Goal: Information Seeking & Learning: Learn about a topic

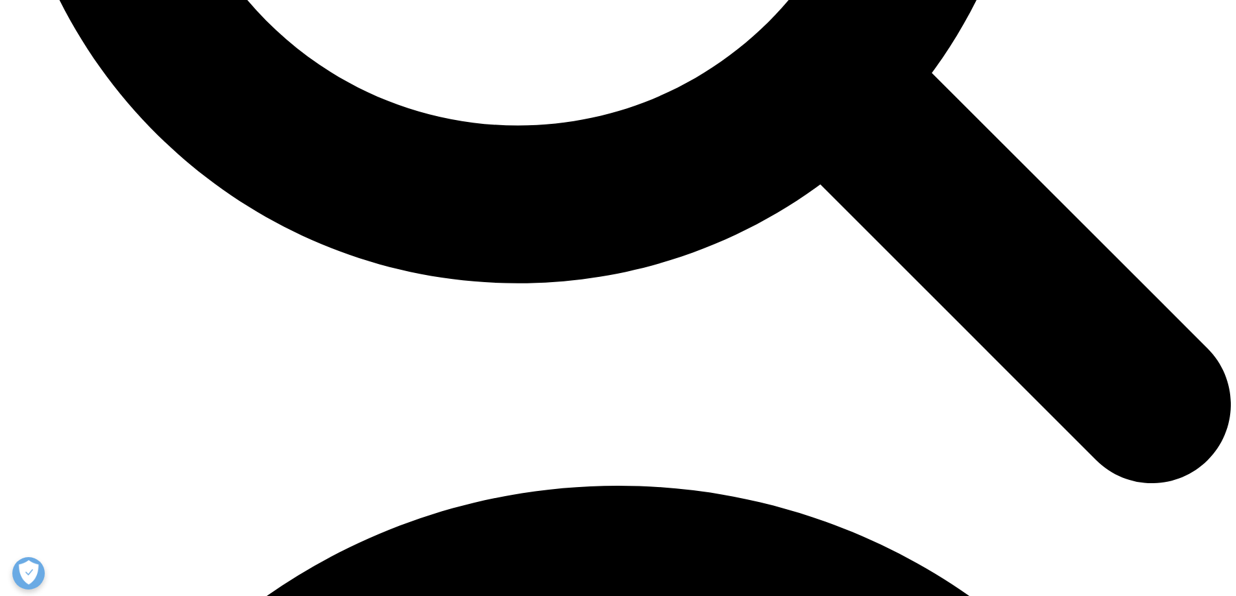
scroll to position [1944, 0]
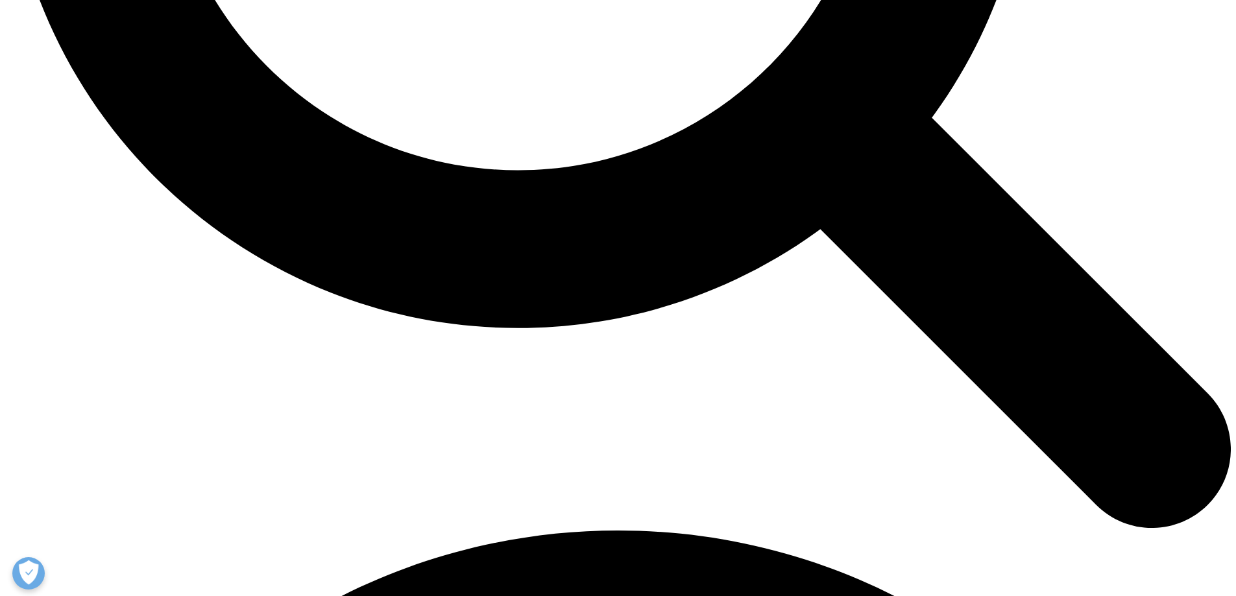
drag, startPoint x: 656, startPoint y: 90, endPoint x: 691, endPoint y: 123, distance: 47.7
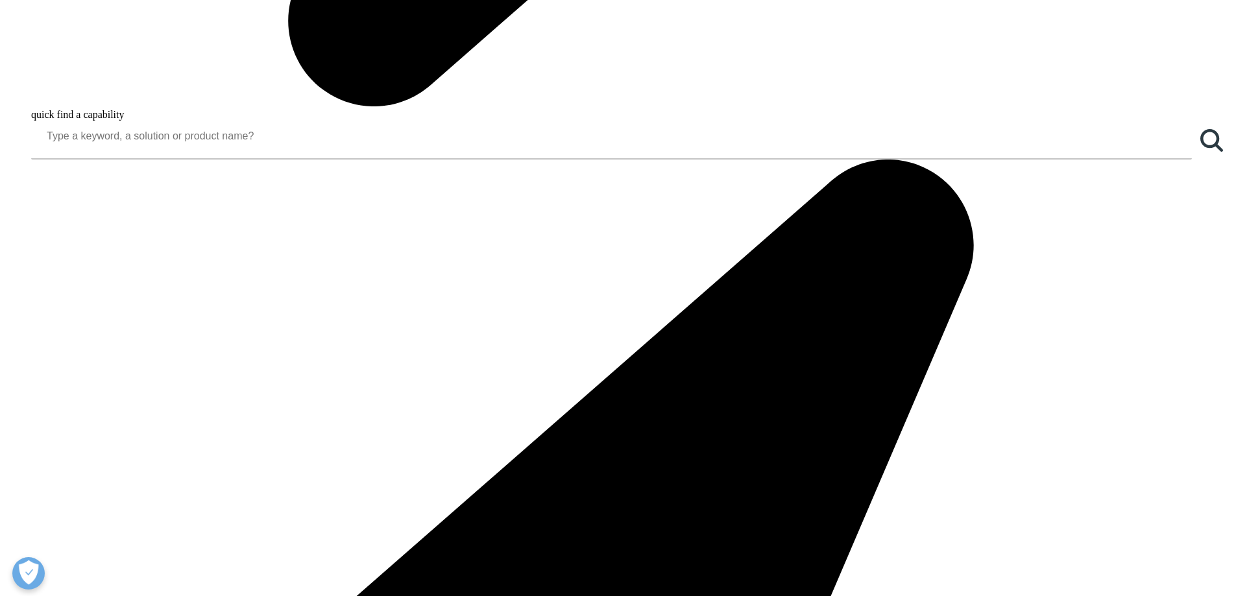
drag, startPoint x: 671, startPoint y: 154, endPoint x: 669, endPoint y: 253, distance: 99.3
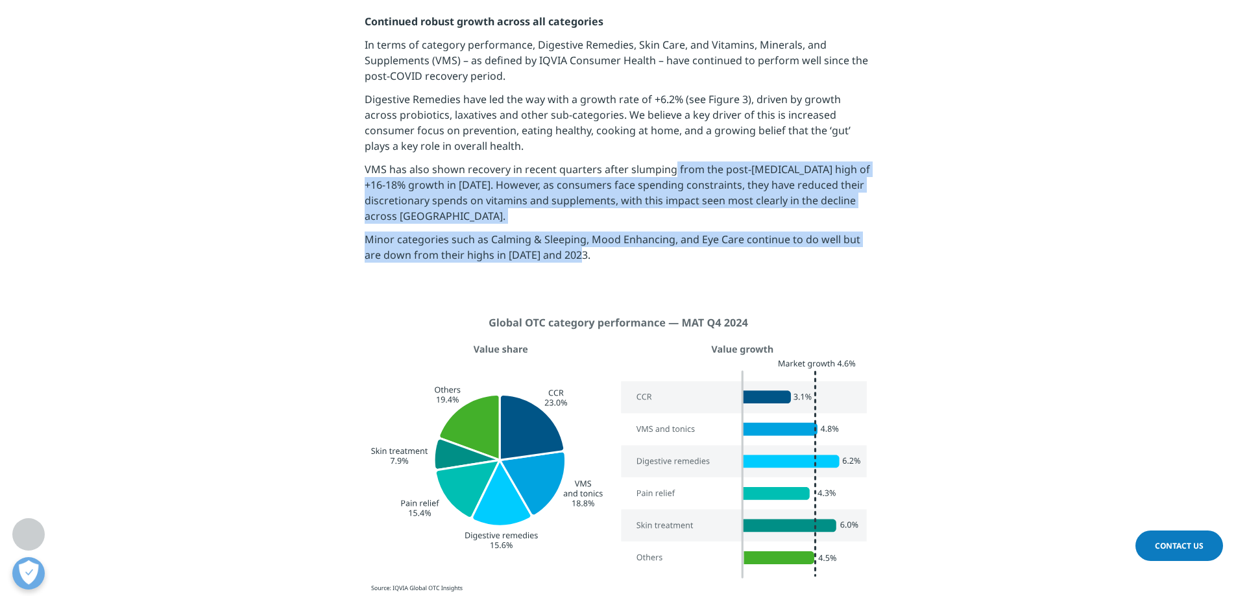
click at [668, 252] on p "Minor categories such as Calming & Sleeping, Mood Enhancing, and Eye Care conti…" at bounding box center [618, 251] width 507 height 39
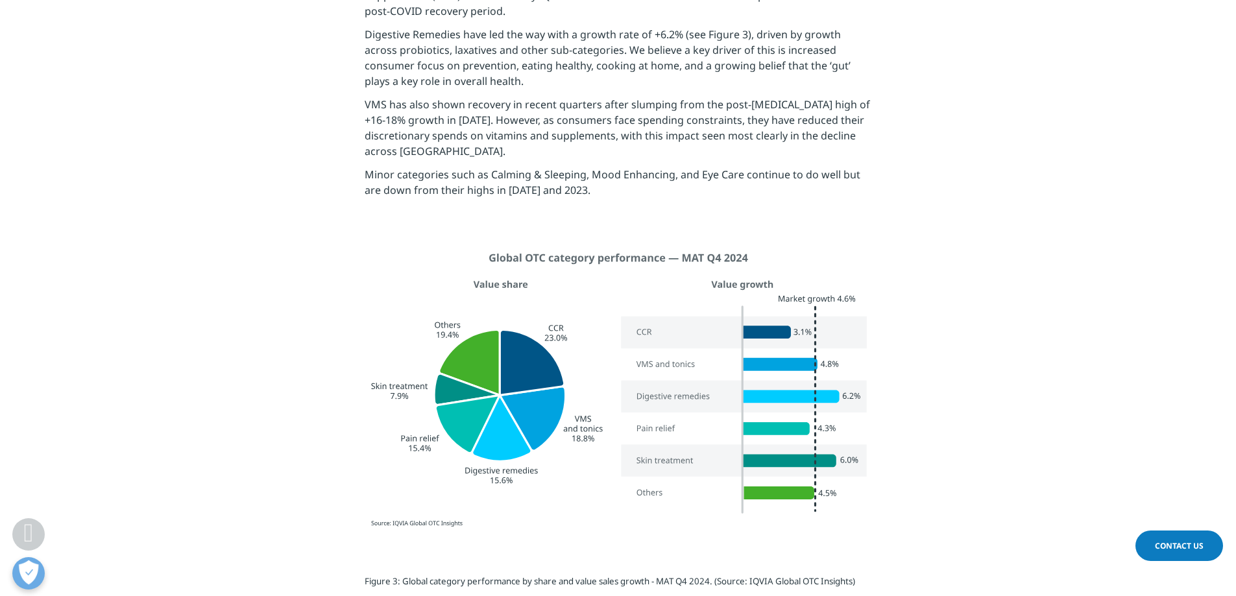
scroll to position [1750, 0]
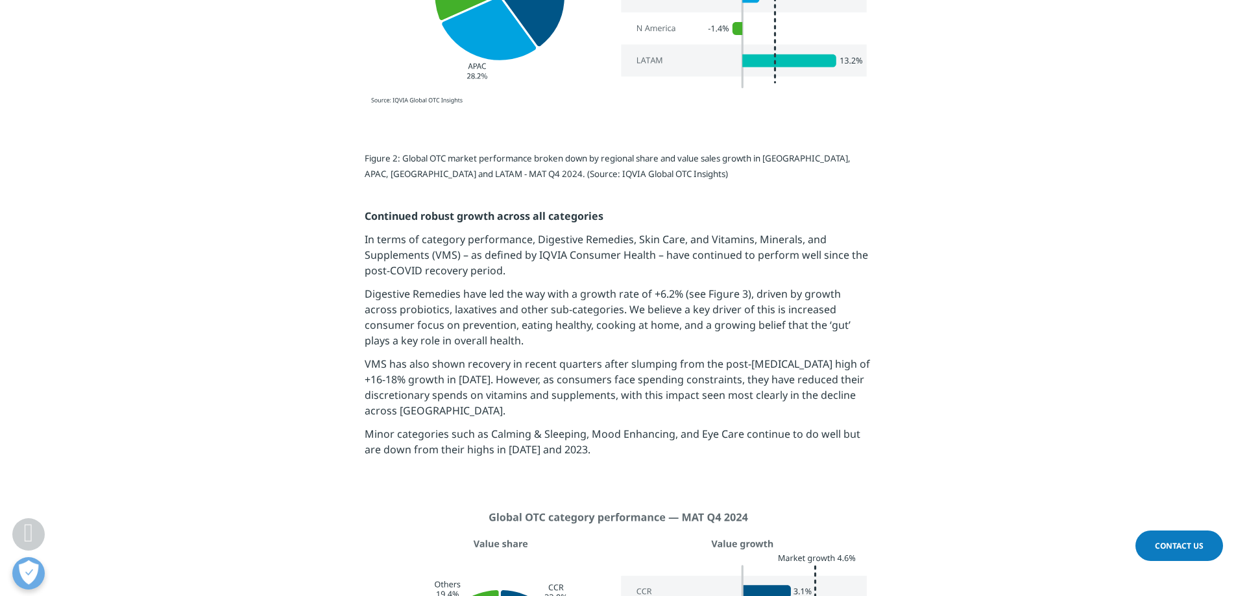
click at [665, 232] on p "In terms of category performance, Digestive Remedies, Skin Care, and Vitamins, …" at bounding box center [618, 259] width 507 height 54
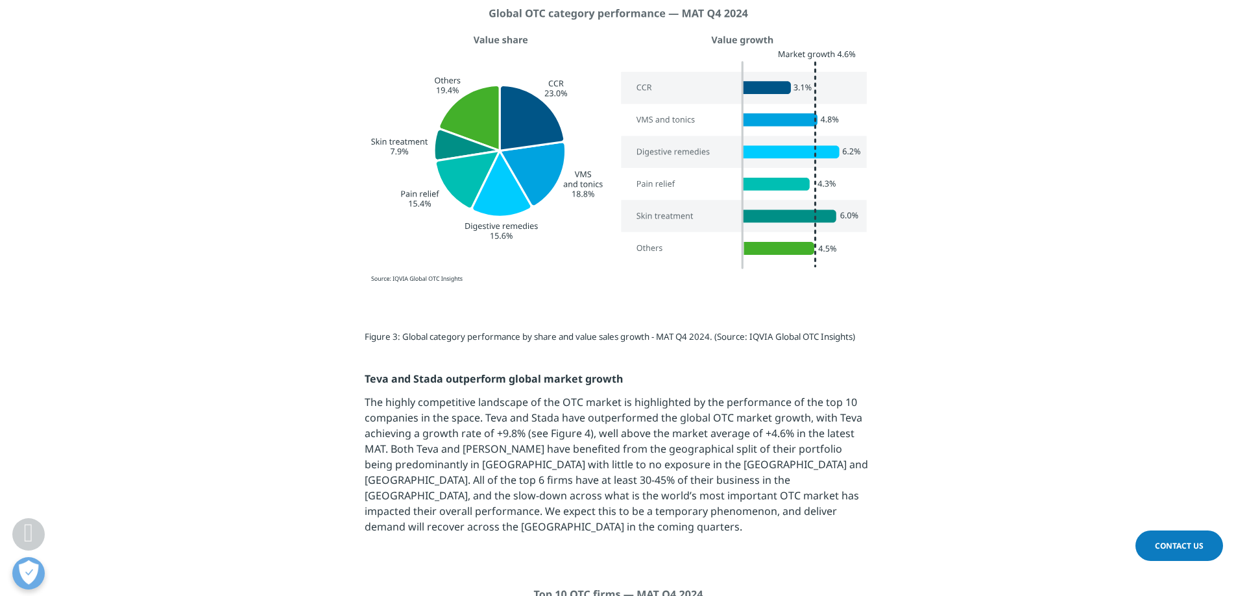
scroll to position [2074, 0]
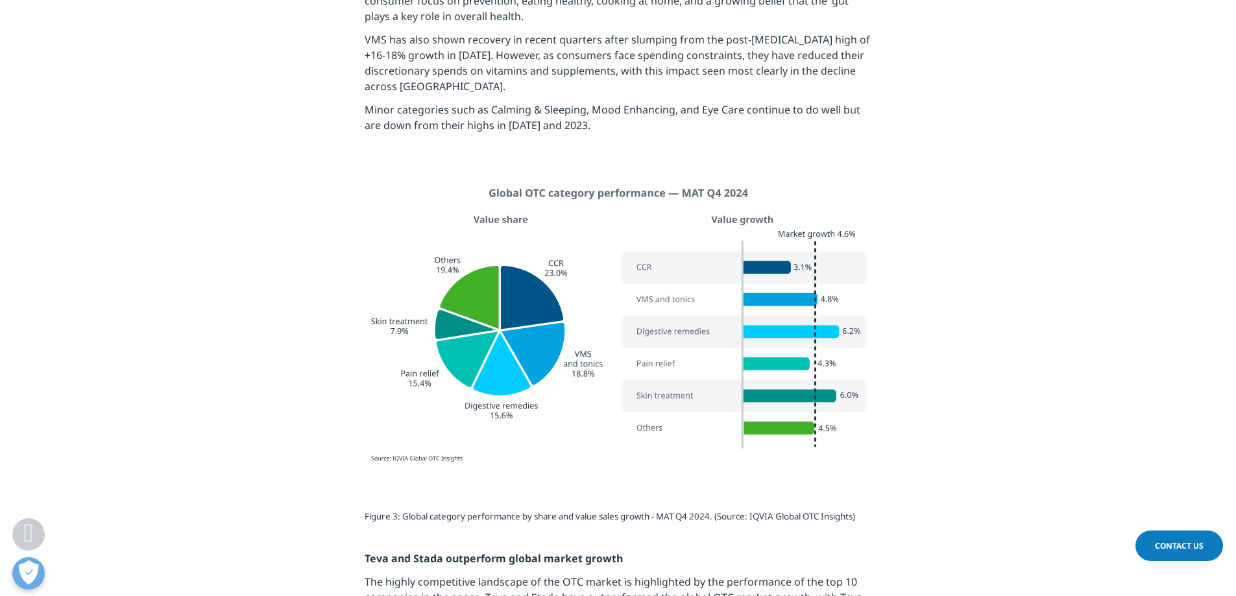
click at [899, 183] on div at bounding box center [618, 326] width 727 height 306
click at [928, 374] on div at bounding box center [618, 326] width 727 height 306
click at [1011, 278] on section at bounding box center [618, 326] width 1236 height 306
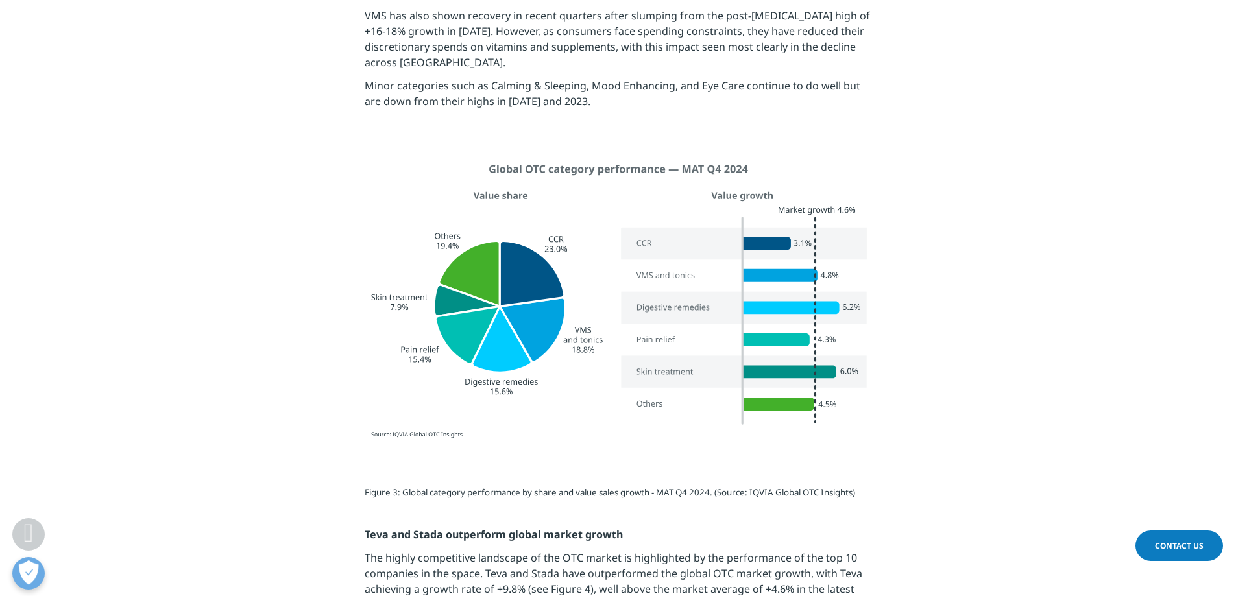
scroll to position [2139, 0]
